Goal: Obtain resource: Download file/media

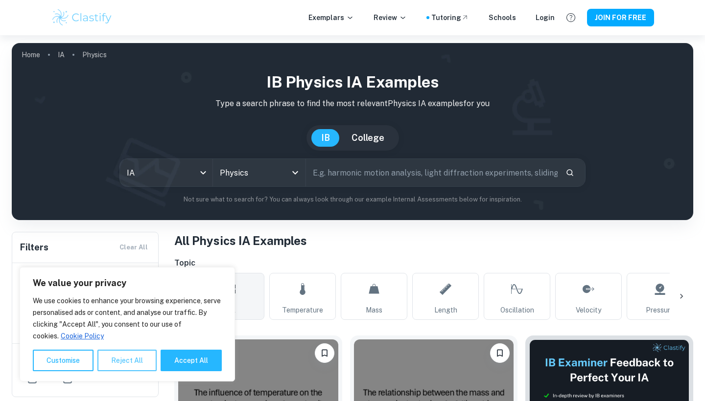
click at [138, 361] on button "Reject All" at bounding box center [126, 361] width 59 height 22
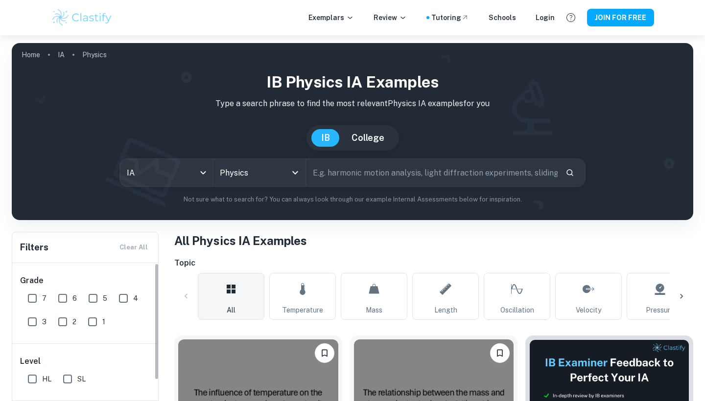
scroll to position [106, 0]
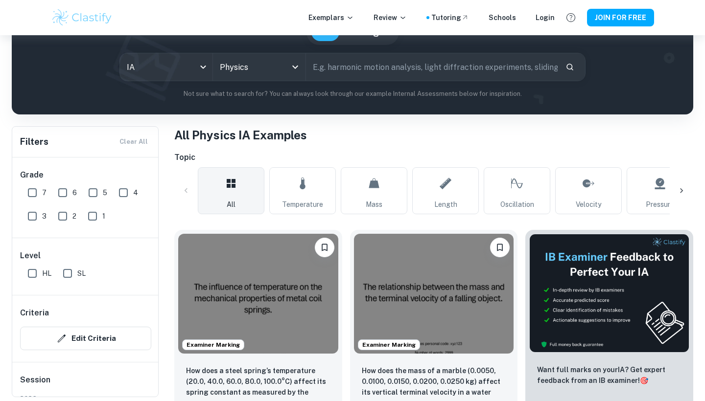
click at [34, 192] on input "7" at bounding box center [33, 193] width 20 height 20
checkbox input "true"
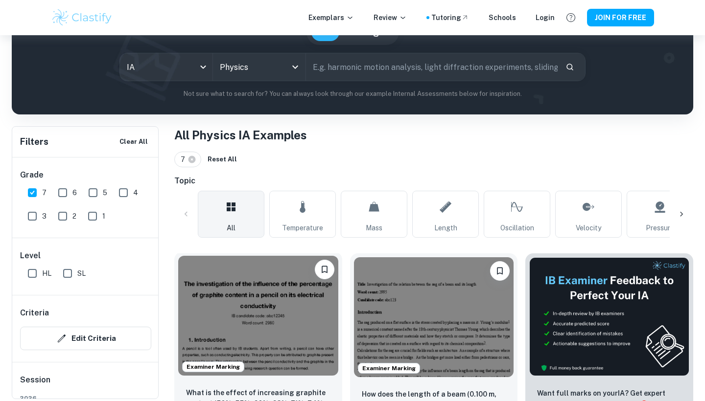
scroll to position [261, 0]
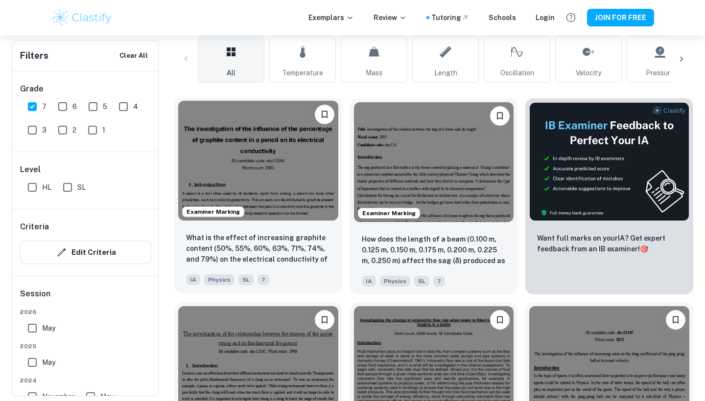
click at [291, 178] on img at bounding box center [258, 161] width 160 height 120
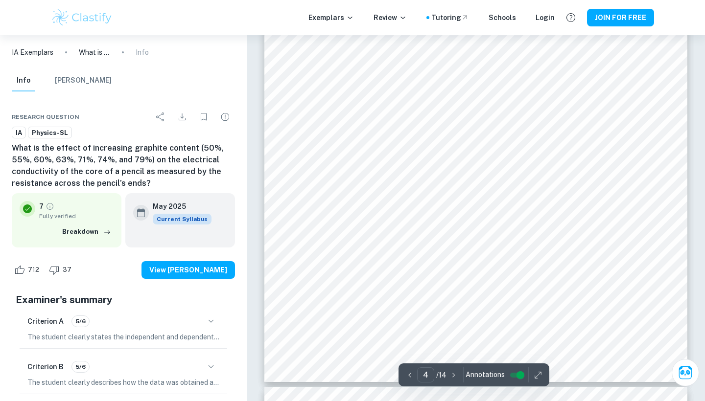
scroll to position [2038, 0]
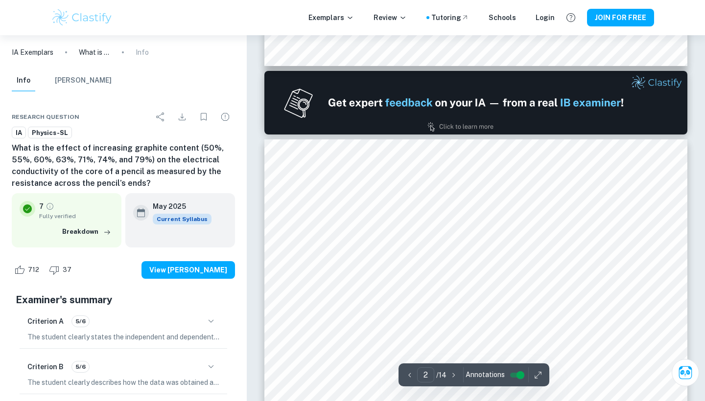
type input "1"
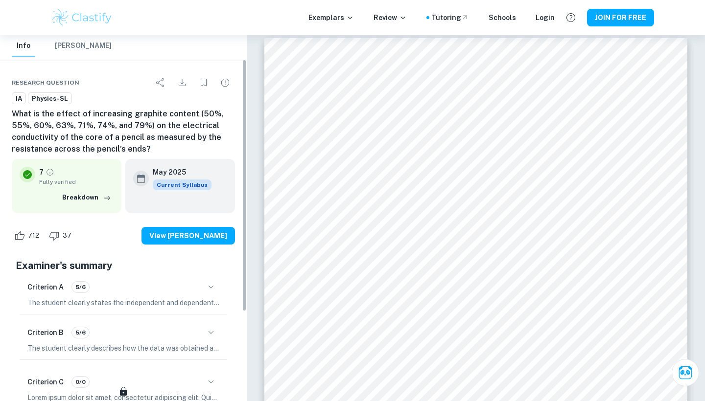
scroll to position [0, 0]
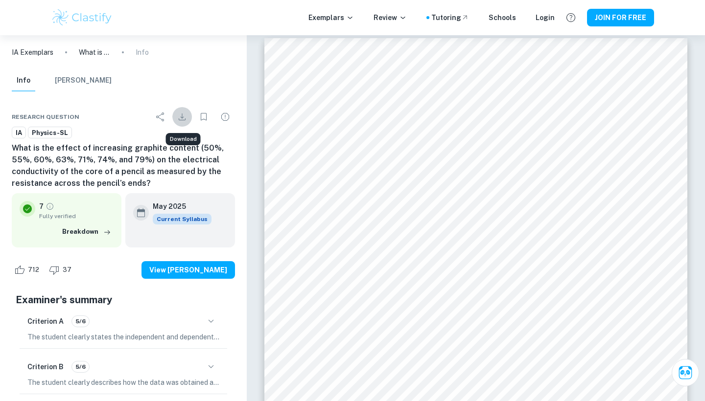
click at [184, 115] on icon "Download" at bounding box center [182, 117] width 12 height 12
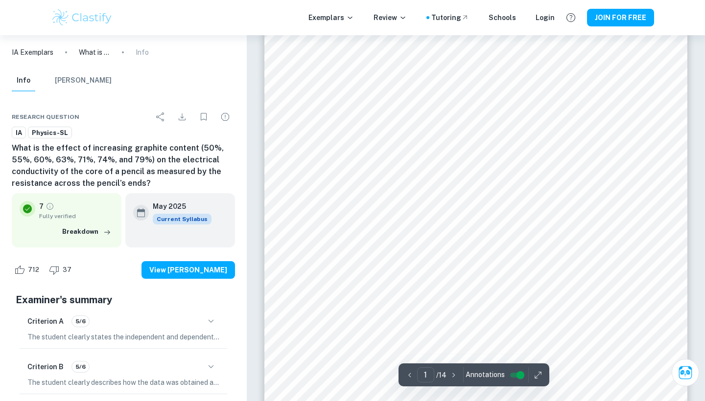
scroll to position [50, 0]
click at [182, 116] on icon "Download" at bounding box center [182, 117] width 12 height 12
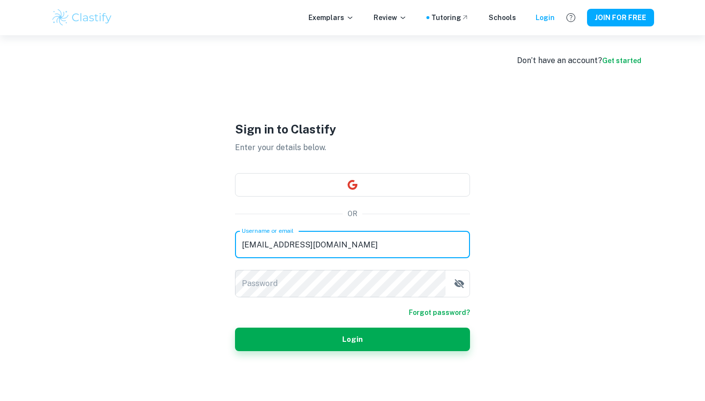
type input "[EMAIL_ADDRESS][DOMAIN_NAME]"
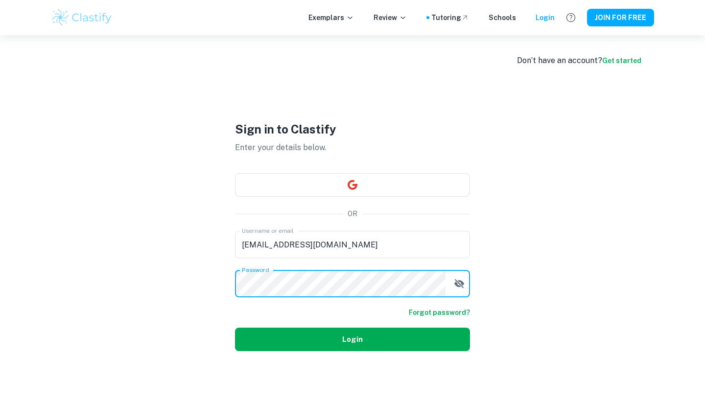
click at [372, 344] on button "Login" at bounding box center [352, 339] width 235 height 23
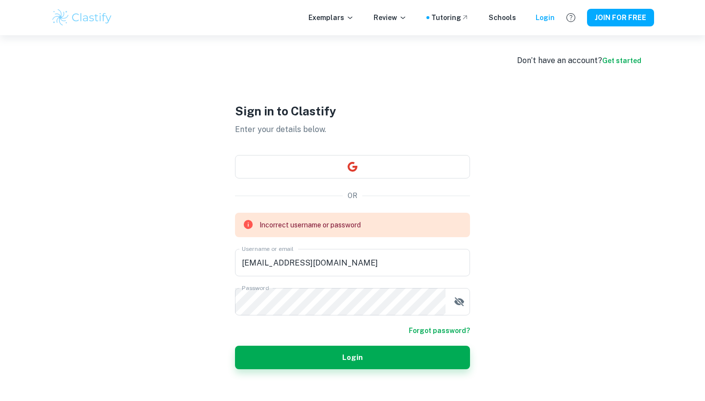
click at [619, 62] on link "Get started" at bounding box center [621, 61] width 39 height 8
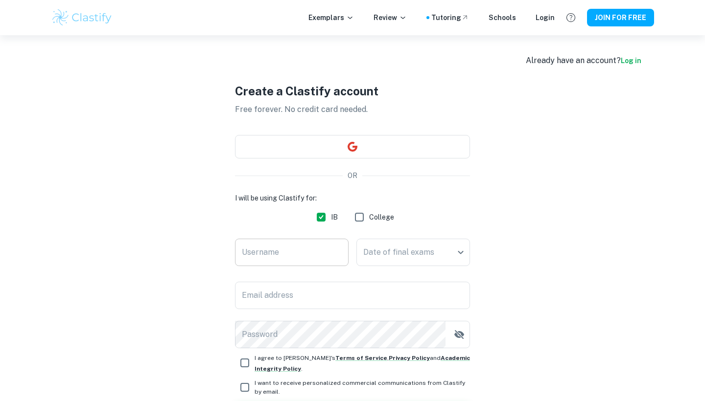
click at [289, 254] on input "Username" at bounding box center [292, 252] width 114 height 27
type input "Baturalp"
click at [399, 255] on body "We value your privacy We use cookies to enhance your browsing experience, serve…" at bounding box center [352, 235] width 705 height 401
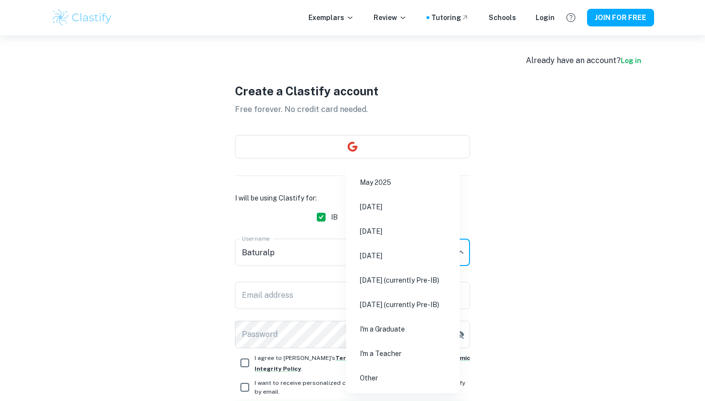
click at [395, 232] on li "[DATE]" at bounding box center [403, 231] width 106 height 23
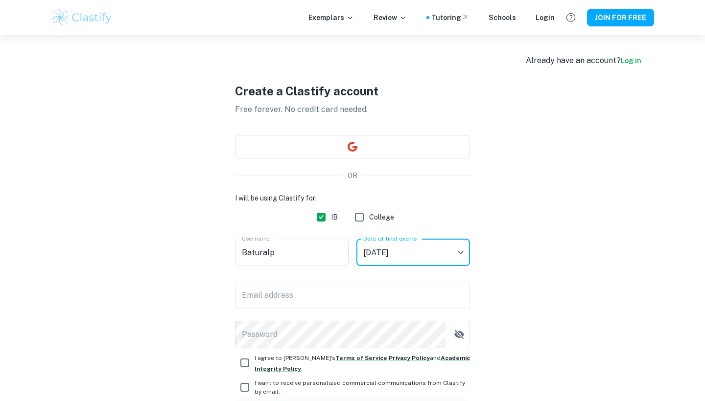
type input "M26"
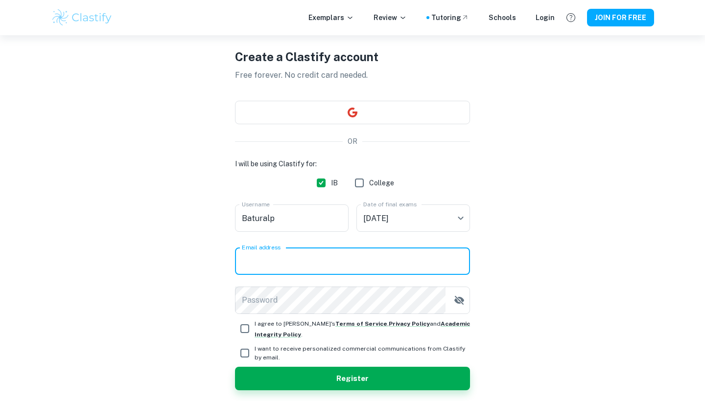
scroll to position [37, 0]
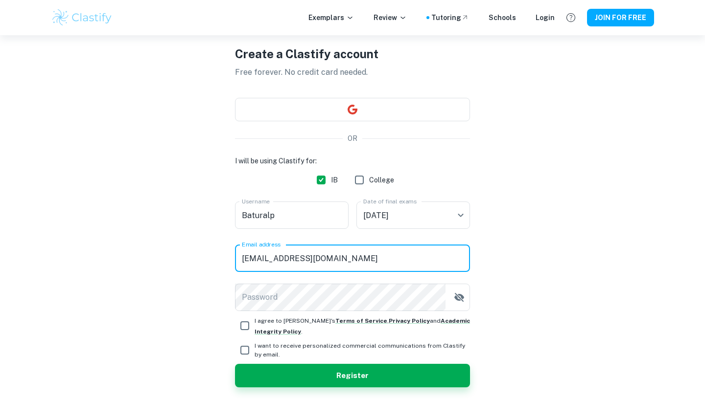
type input "[EMAIL_ADDRESS][DOMAIN_NAME]"
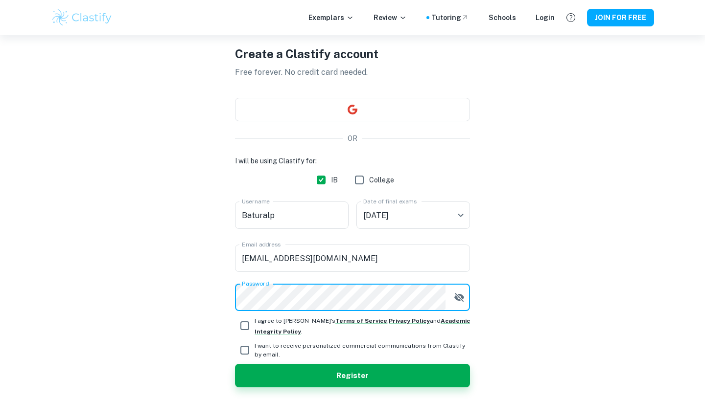
click at [242, 325] on input "I agree to [PERSON_NAME]'s Terms of Service , Privacy Policy and Academic Integ…" at bounding box center [245, 326] width 20 height 20
checkbox input "true"
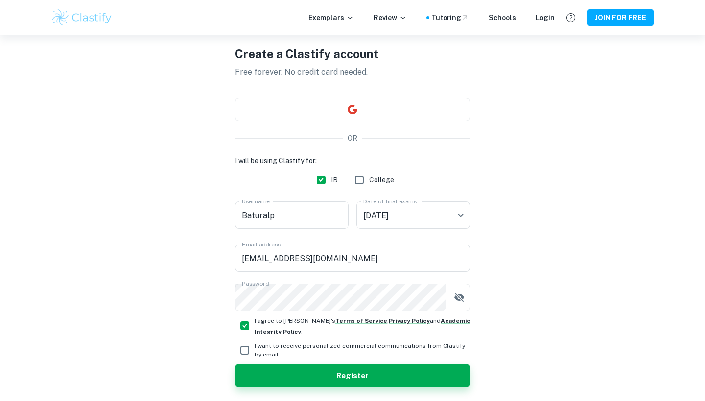
click at [242, 350] on input "I want to receive personalized commercial communications from Clastify by email." at bounding box center [245, 351] width 20 height 20
checkbox input "true"
click at [270, 379] on button "Register" at bounding box center [352, 375] width 235 height 23
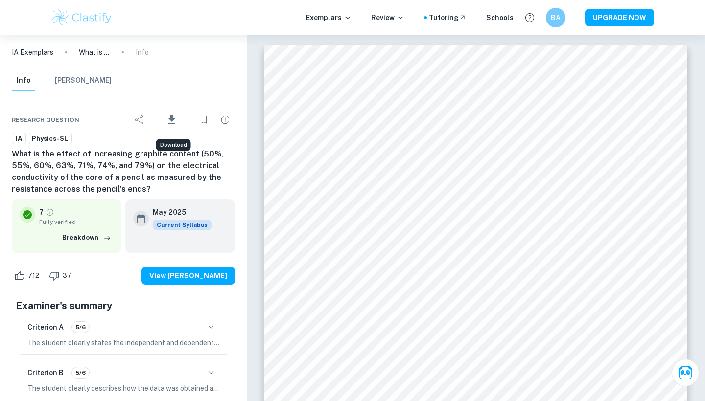
click at [171, 118] on icon "Download" at bounding box center [171, 120] width 7 height 8
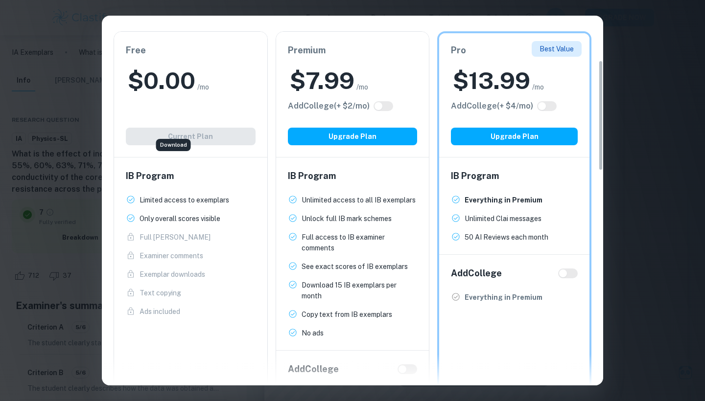
scroll to position [0, 0]
click at [655, 56] on div "Easily Ace Your IB Coursework & Crush College Essays. Get Clastify Premium Get …" at bounding box center [352, 200] width 705 height 401
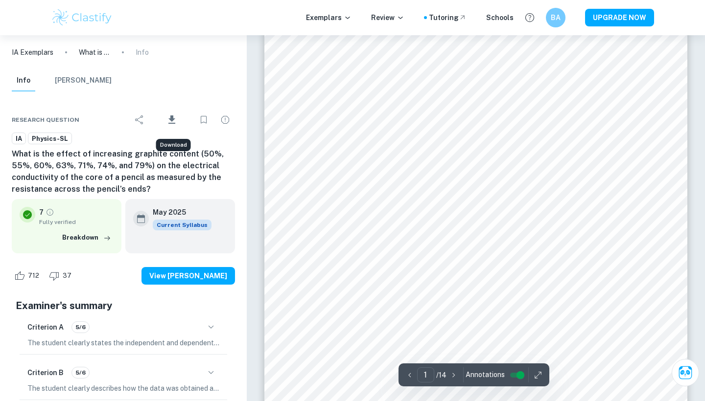
scroll to position [218, 0]
click at [409, 375] on icon "button" at bounding box center [410, 375] width 10 height 10
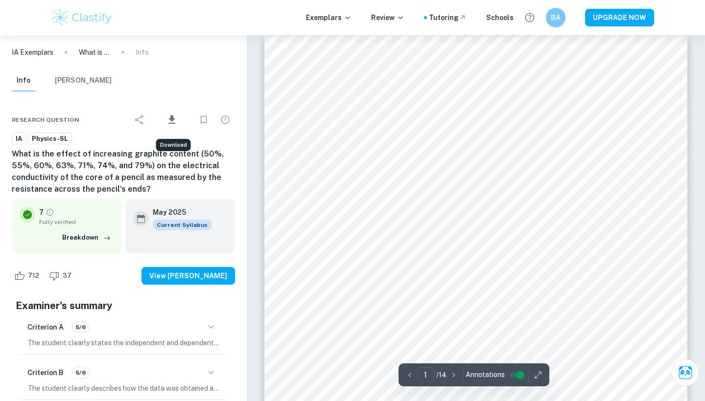
click at [537, 373] on icon "button" at bounding box center [538, 375] width 10 height 10
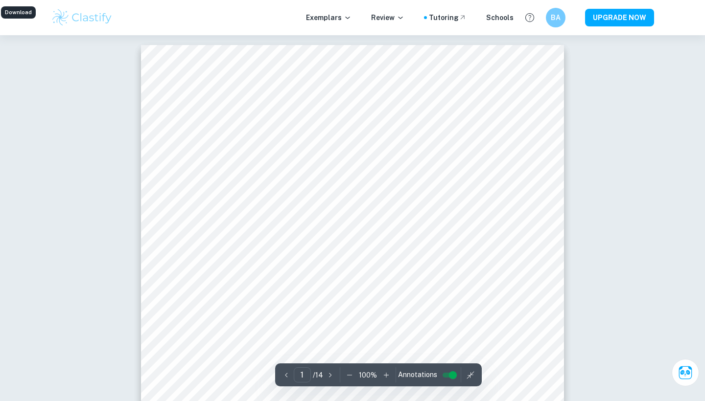
scroll to position [0, 0]
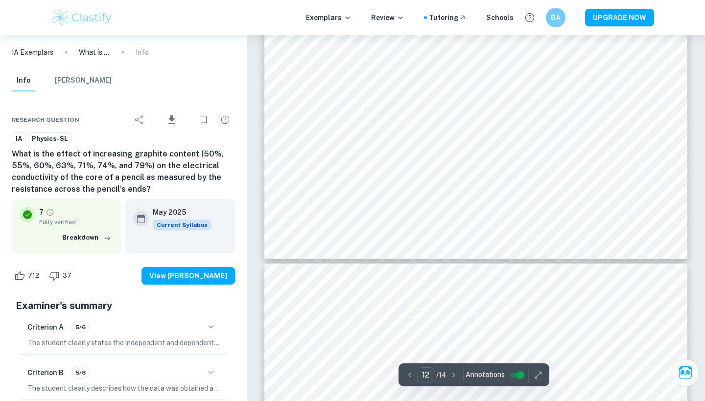
scroll to position [7223, 0]
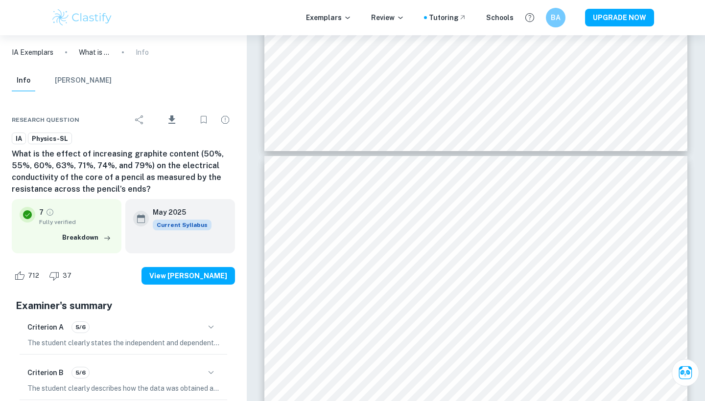
type input "13"
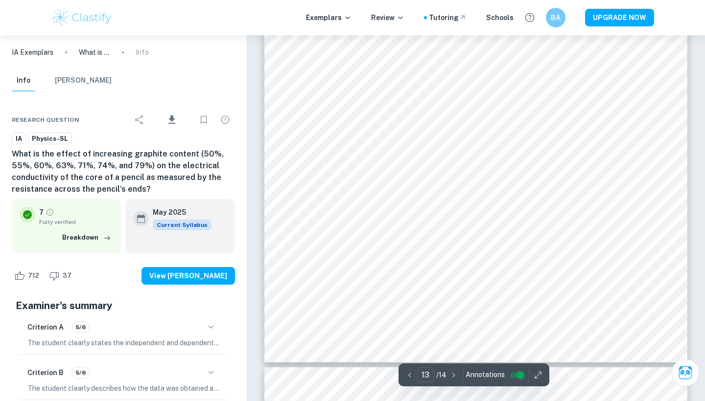
scroll to position [7721, 0]
